Goal: Navigation & Orientation: Understand site structure

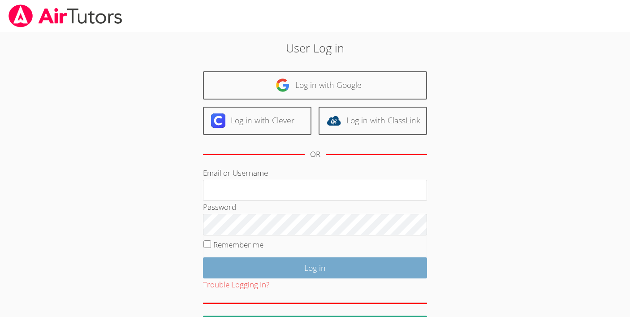
type input "[EMAIL_ADDRESS][DOMAIN_NAME]"
click at [324, 273] on input "Log in" at bounding box center [315, 267] width 224 height 21
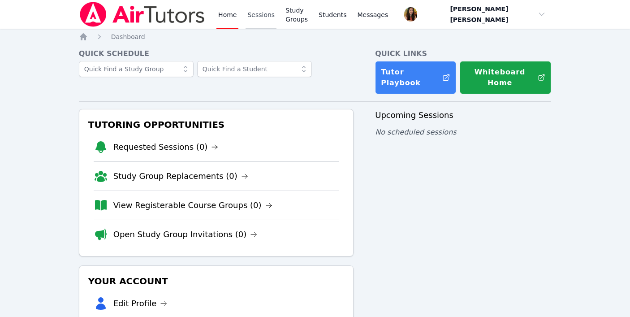
click at [270, 20] on link "Sessions" at bounding box center [261, 14] width 31 height 29
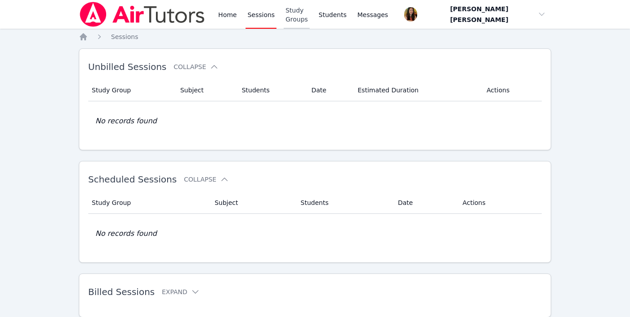
click at [310, 17] on link "Study Groups" at bounding box center [297, 14] width 26 height 29
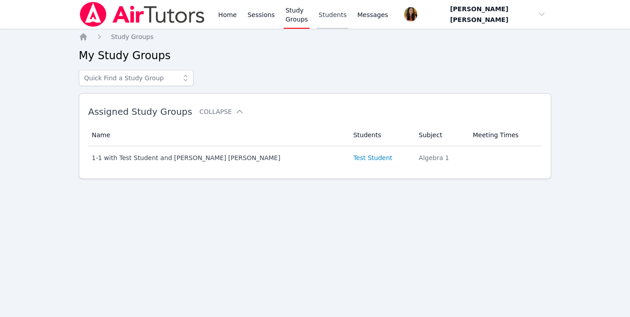
click at [335, 17] on link "Students" at bounding box center [332, 14] width 31 height 29
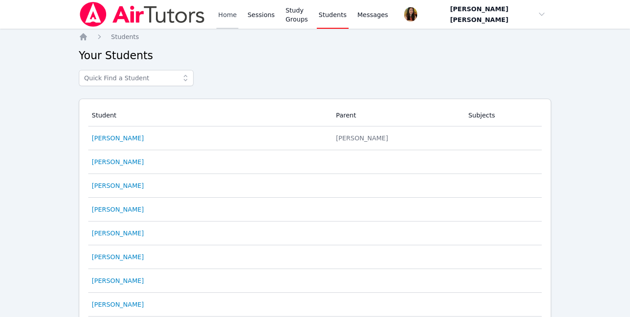
click at [218, 18] on link "Home" at bounding box center [227, 14] width 22 height 29
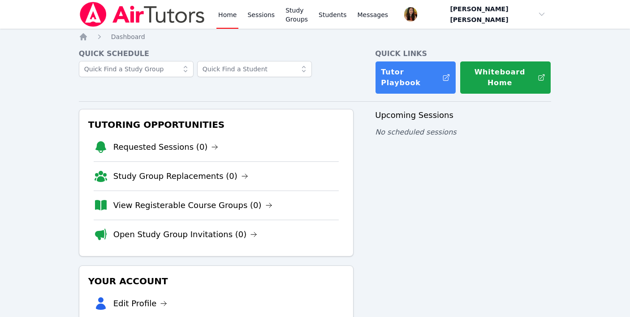
scroll to position [1, 0]
